Goal: Information Seeking & Learning: Find specific fact

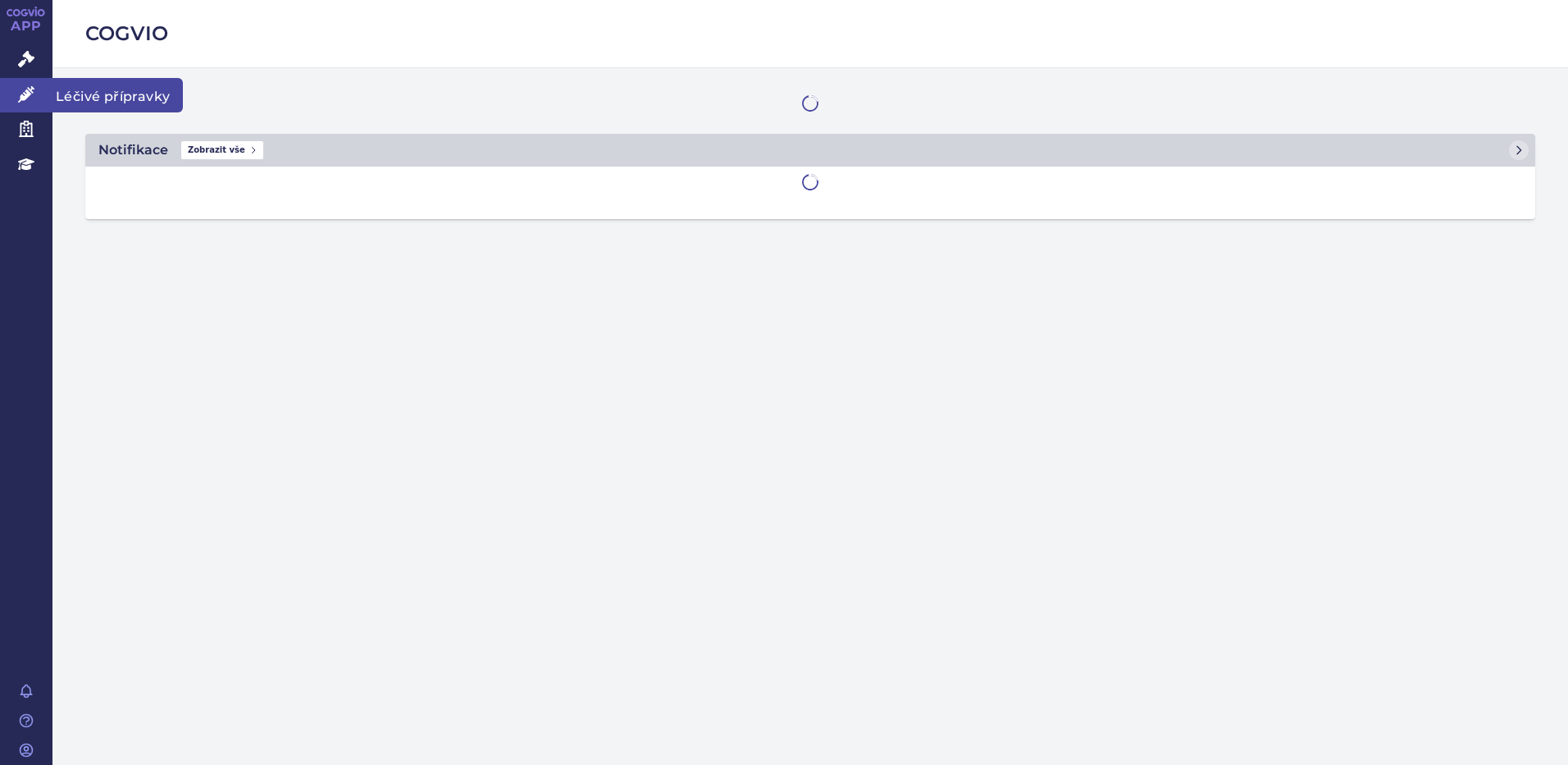
click at [74, 93] on span "Léčivé přípravky" at bounding box center [117, 95] width 130 height 35
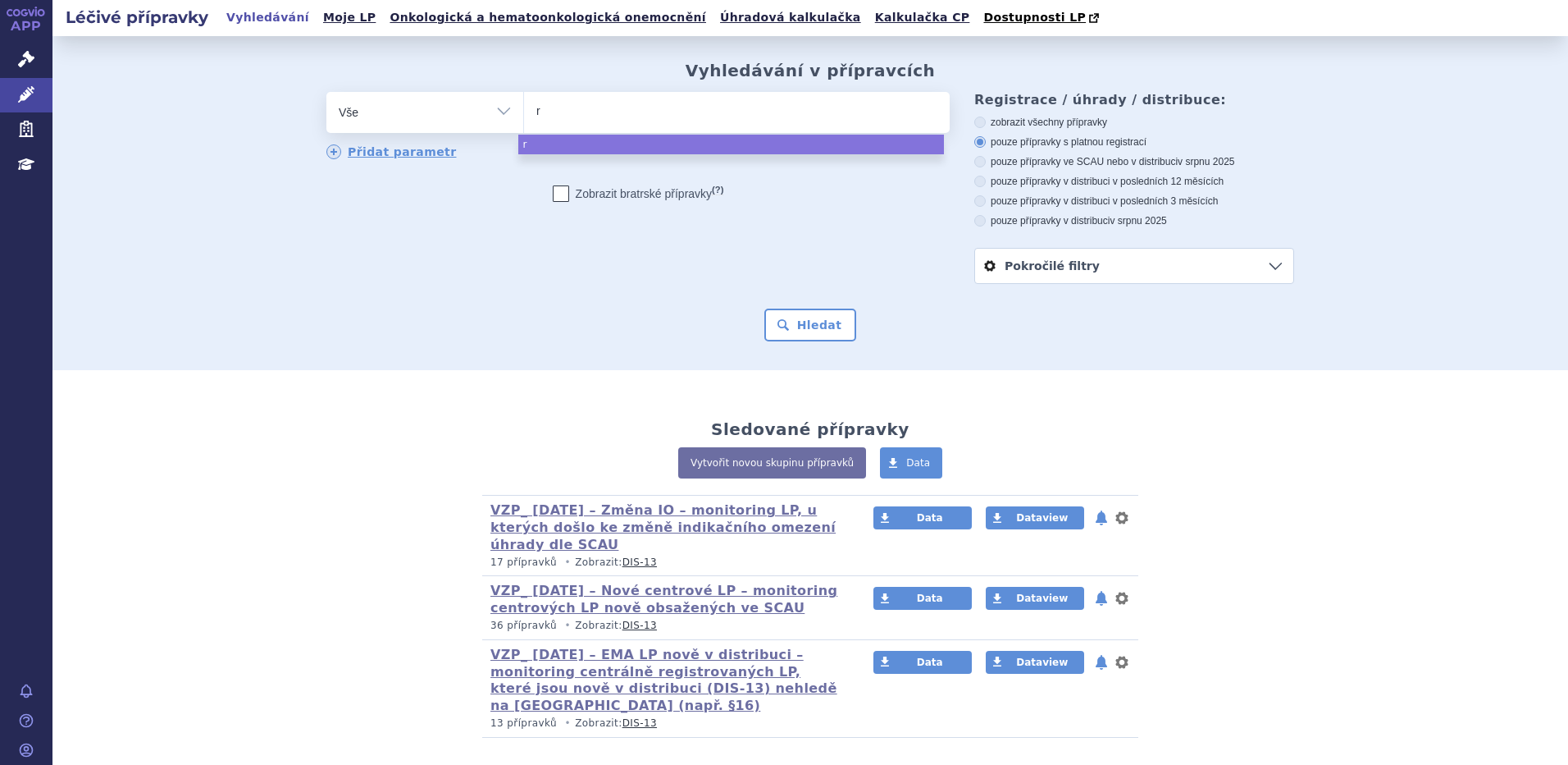
type input "re"
type input "remi"
type input "remic"
type input "remica"
type input "[MEDICAL_DATA]"
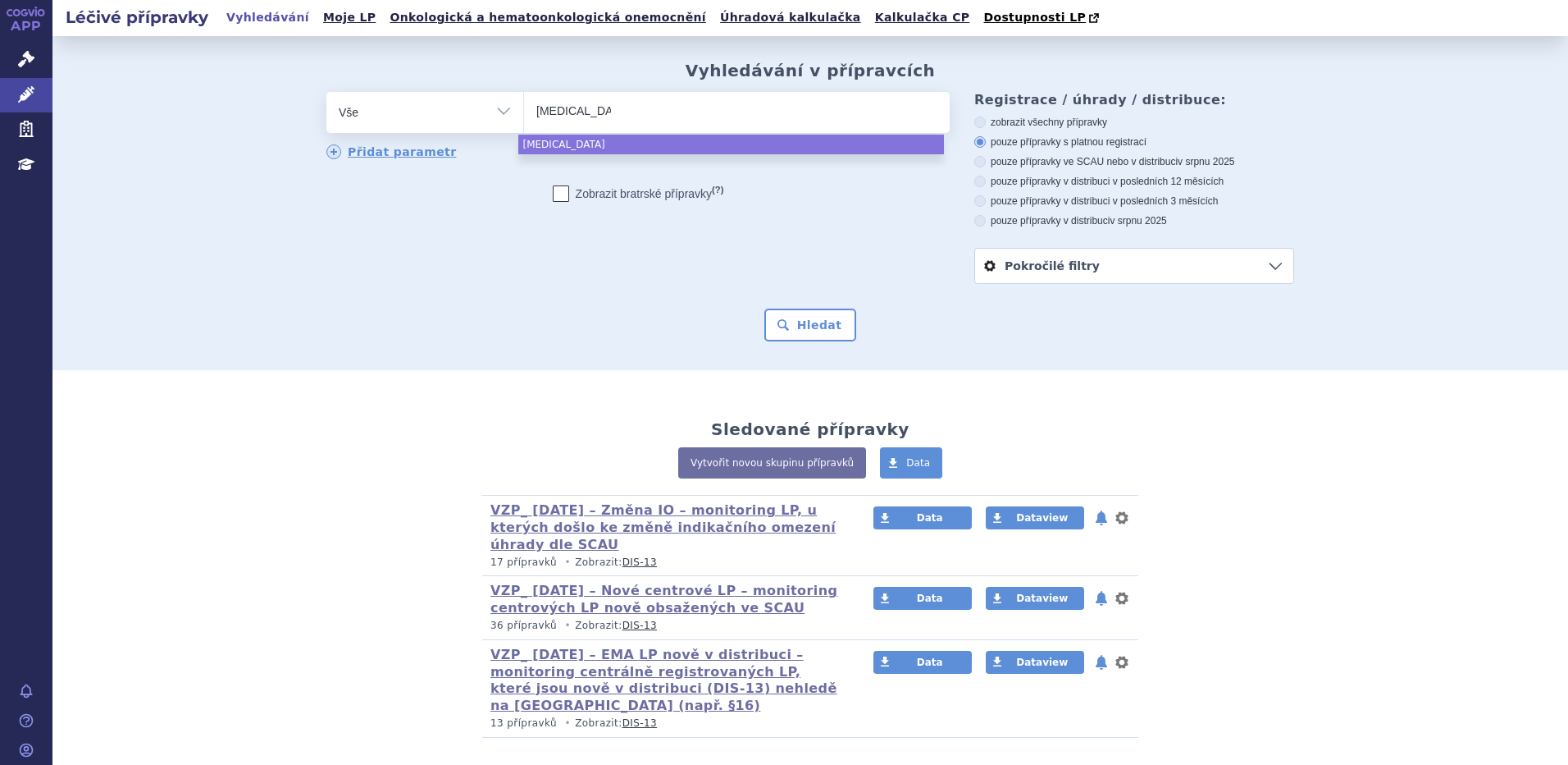
select select "[MEDICAL_DATA]"
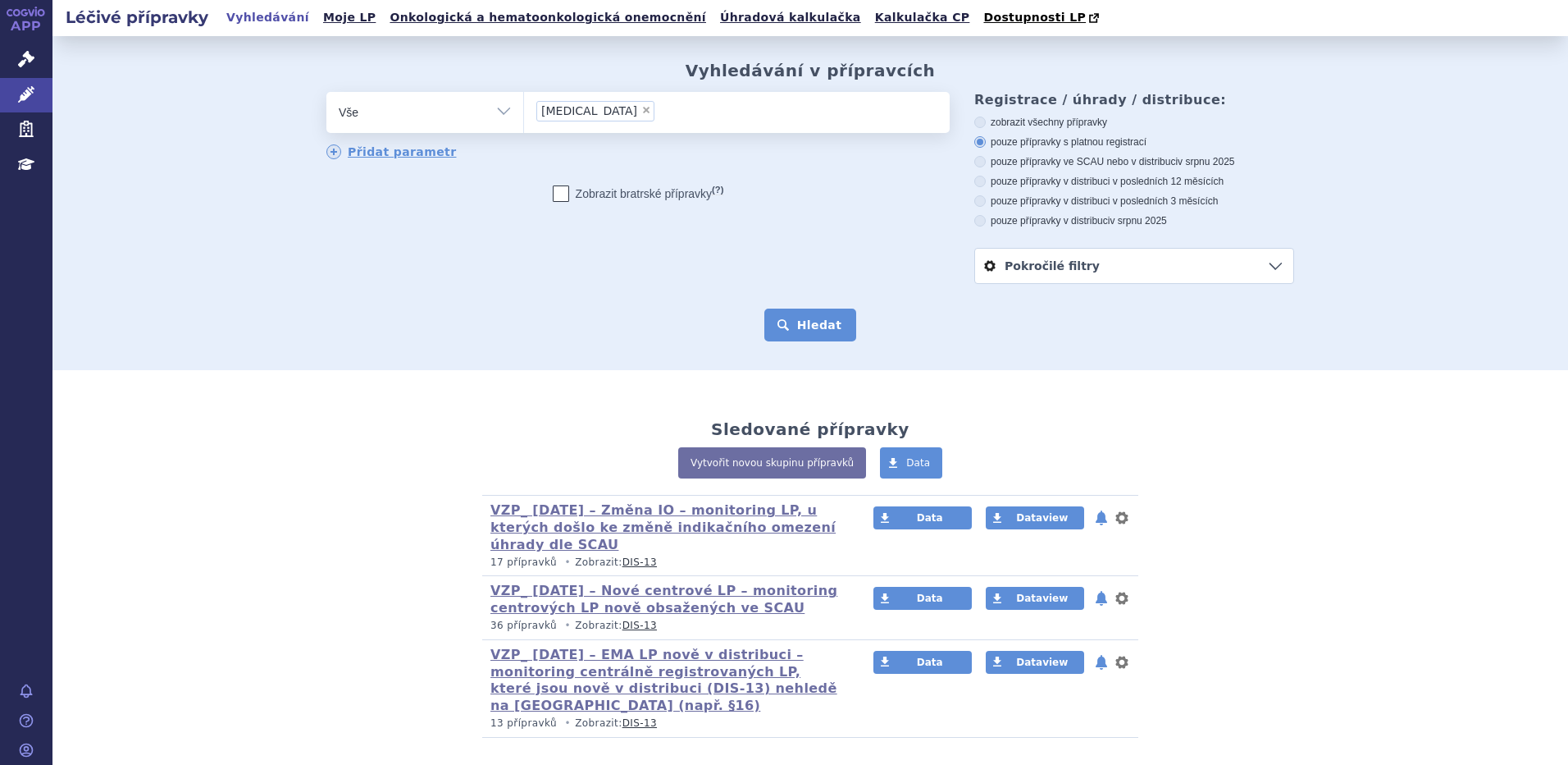
click at [807, 330] on button "Hledat" at bounding box center [810, 325] width 92 height 33
